Goal: Information Seeking & Learning: Learn about a topic

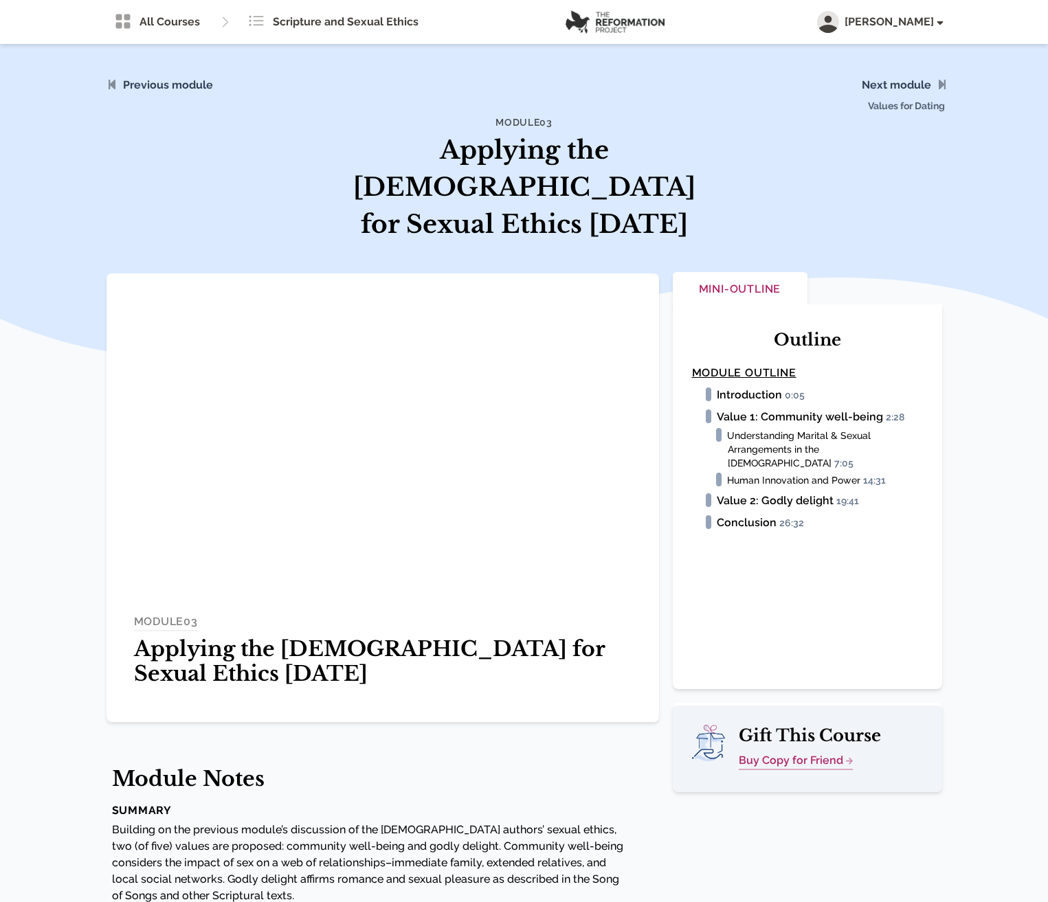
click at [896, 80] on span "Values for Dating" at bounding box center [821, 95] width 264 height 80
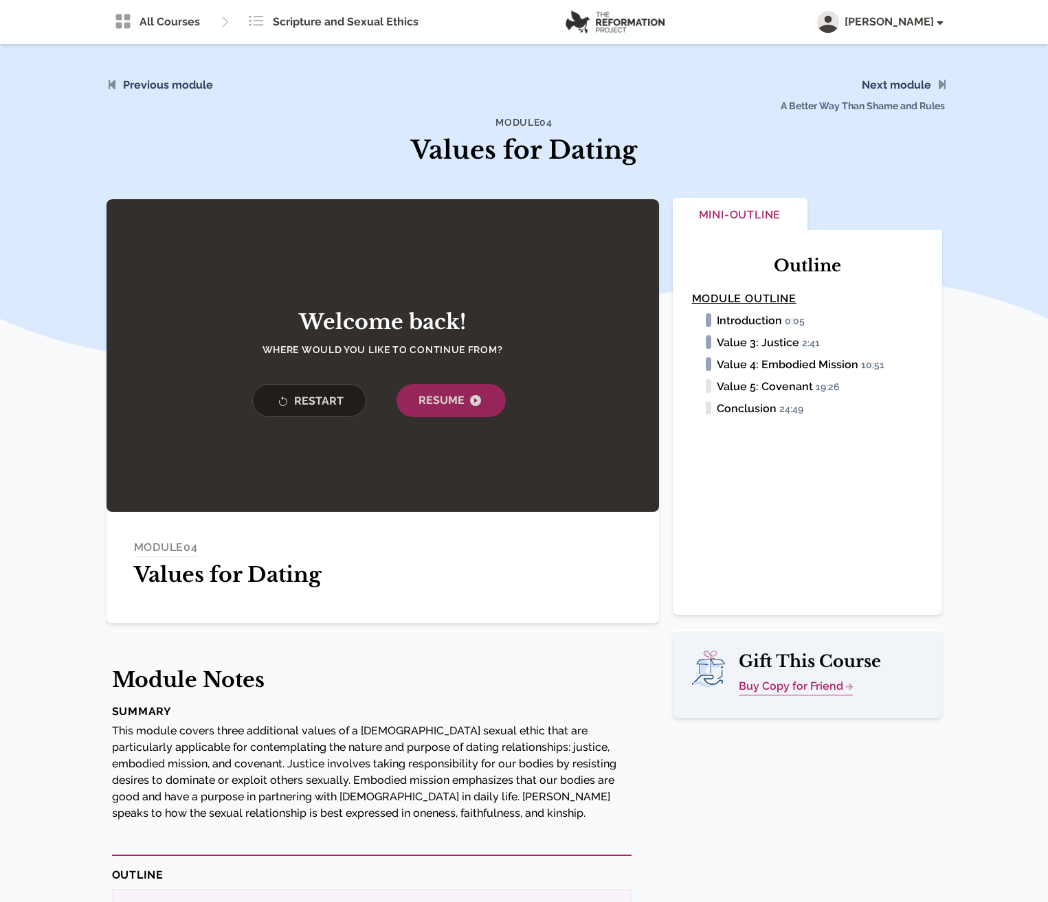
click at [896, 81] on span "A Better Way Than Shame and Rules" at bounding box center [821, 95] width 264 height 80
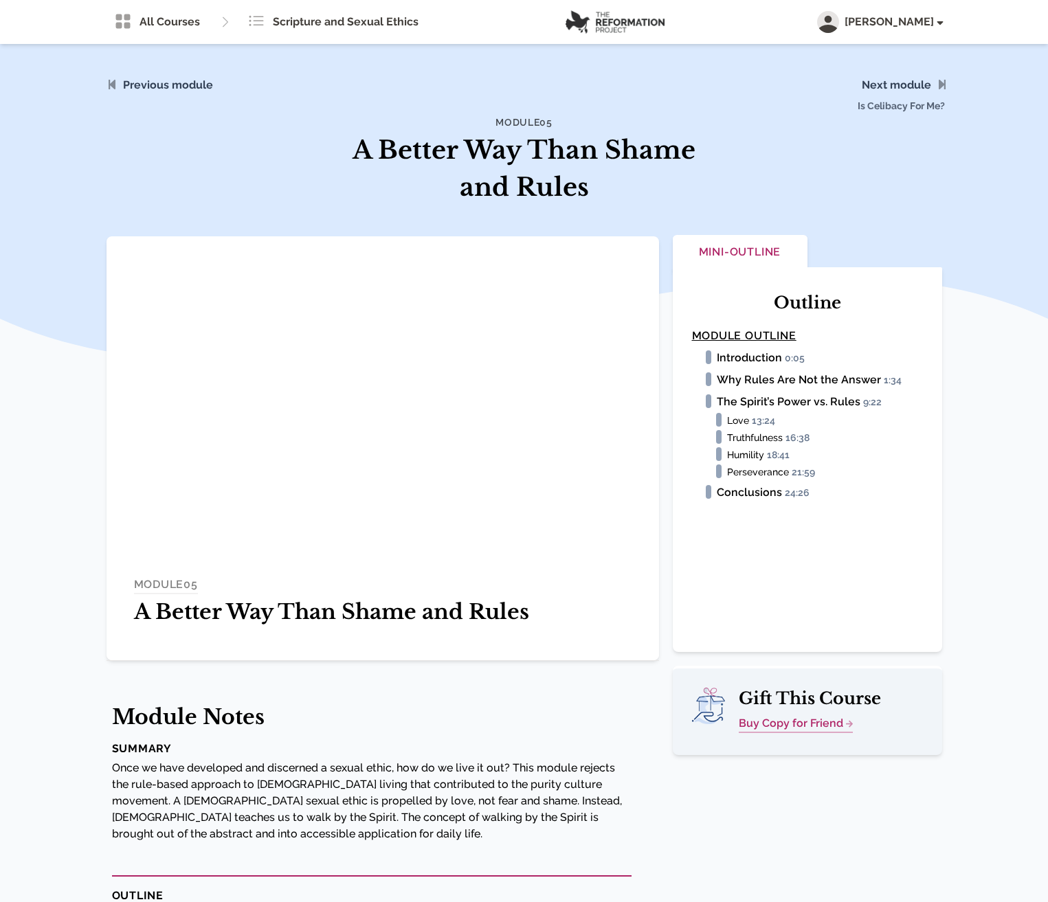
click at [897, 80] on span "Is Celibacy For Me?" at bounding box center [821, 95] width 264 height 80
